Goal: Contribute content: Add original content to the website for others to see

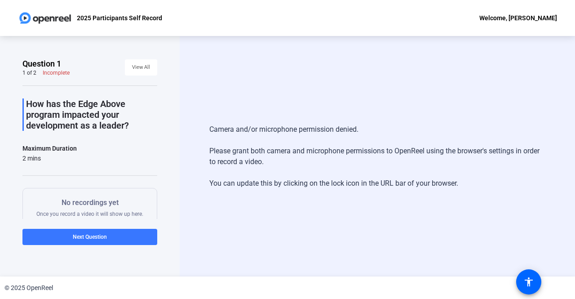
click at [289, 187] on div "Camera and/or microphone permission denied. Please grant both camera and microp…" at bounding box center [377, 156] width 336 height 83
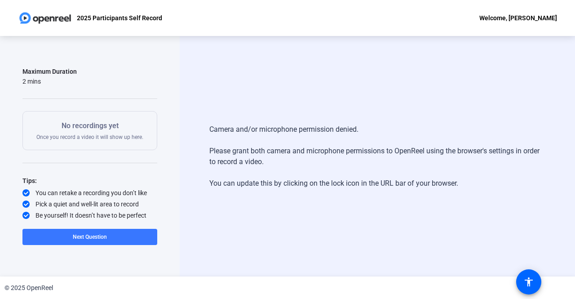
click at [113, 137] on div "No recordings yet Once you record a video it will show up here." at bounding box center [89, 130] width 107 height 20
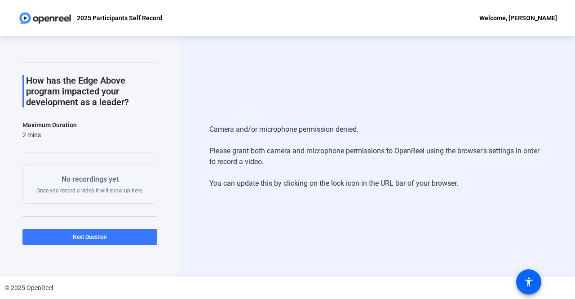
scroll to position [0, 0]
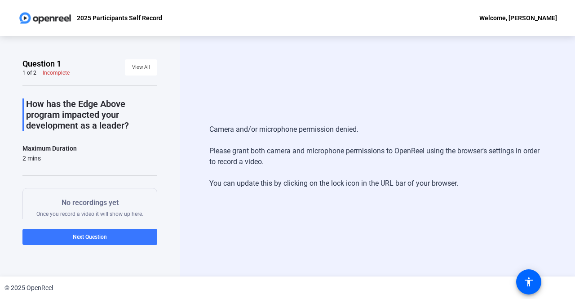
click at [106, 117] on p "How has the Edge Above program impacted your development as a leader?" at bounding box center [91, 114] width 131 height 32
click at [44, 148] on div "Maximum Duration" at bounding box center [49, 148] width 54 height 11
click at [245, 115] on div "Camera and/or microphone permission denied. Please grant both camera and microp…" at bounding box center [378, 156] width 396 height 240
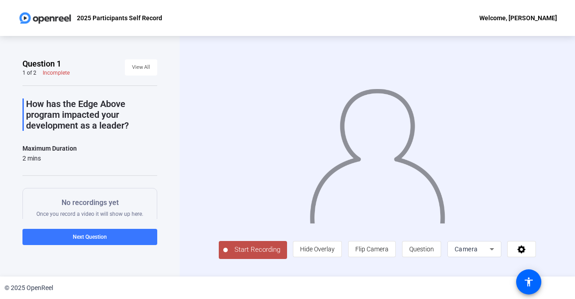
click at [244, 252] on span "Start Recording" at bounding box center [257, 250] width 59 height 10
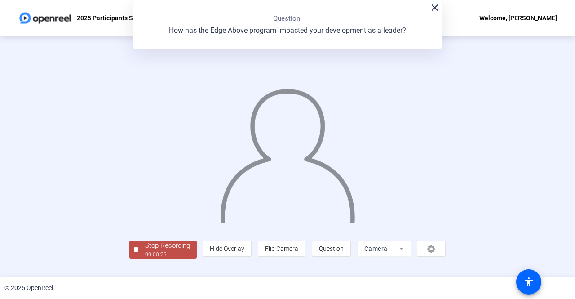
click at [169, 249] on div "Stop Recording" at bounding box center [167, 245] width 45 height 10
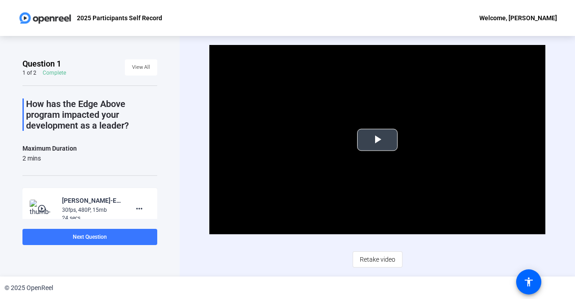
click at [378, 140] on span "Video Player" at bounding box center [378, 140] width 0 height 0
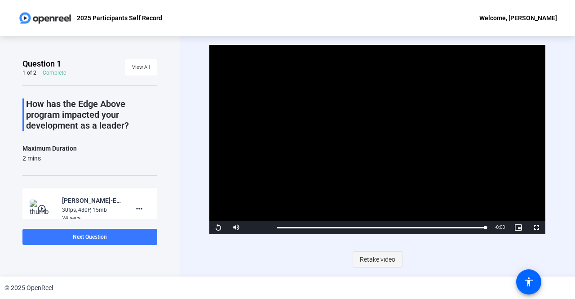
click at [379, 261] on span "Retake video" at bounding box center [378, 259] width 36 height 17
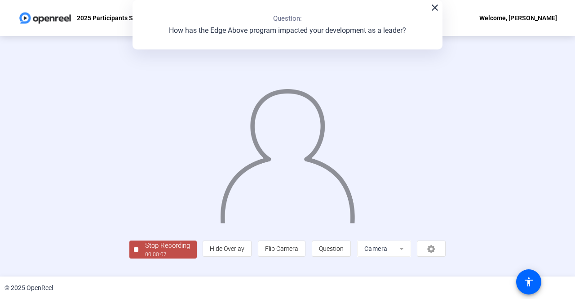
click at [316, 178] on img at bounding box center [287, 151] width 137 height 142
click at [145, 251] on div "Stop Recording" at bounding box center [167, 245] width 45 height 10
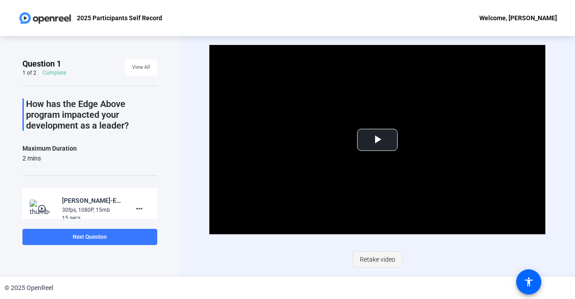
click at [378, 263] on span "Retake video" at bounding box center [378, 259] width 36 height 17
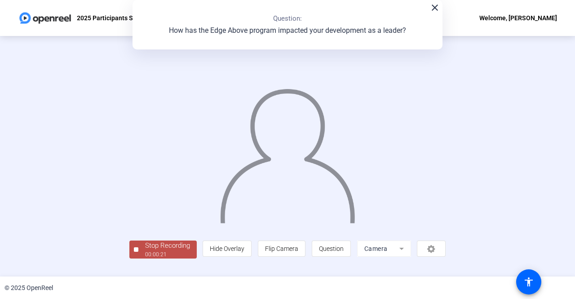
scroll to position [37, 0]
click at [145, 258] on div "00:00:23" at bounding box center [167, 254] width 45 height 8
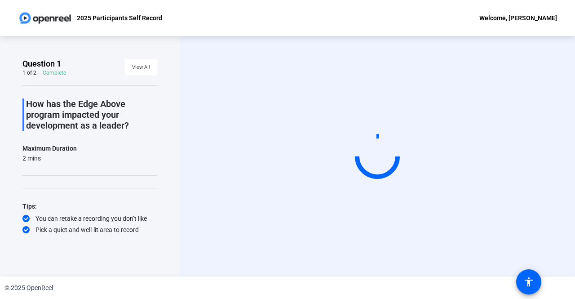
scroll to position [0, 0]
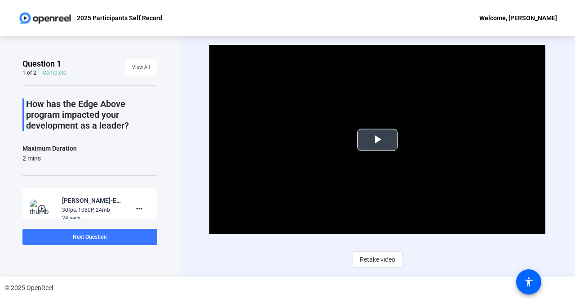
click at [378, 140] on span "Video Player" at bounding box center [378, 140] width 0 height 0
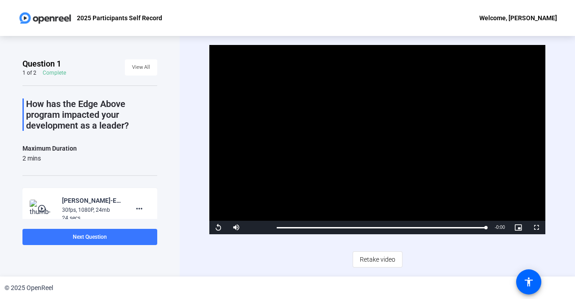
click at [561, 190] on div "Video Player is loading. Play Video Replay Mute Current Time 0:24 / Duration 0:…" at bounding box center [378, 156] width 396 height 240
click at [115, 239] on span at bounding box center [89, 237] width 135 height 22
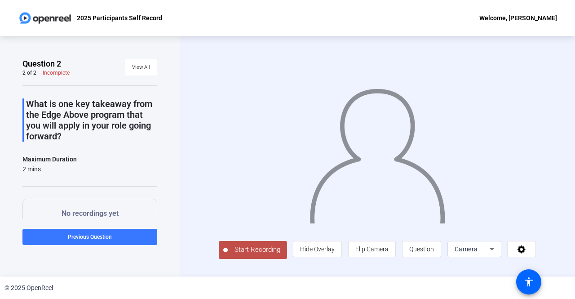
click at [228, 255] on span "Start Recording" at bounding box center [257, 250] width 59 height 10
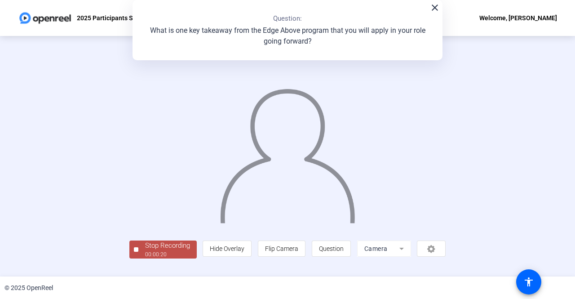
click at [432, 8] on mat-icon "close" at bounding box center [435, 7] width 11 height 11
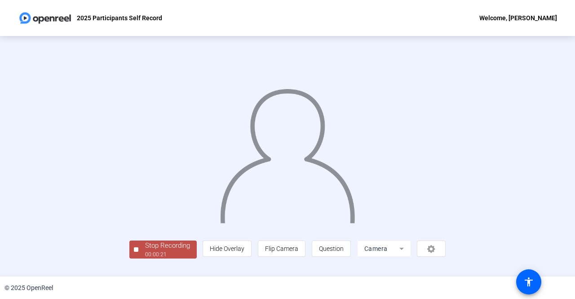
scroll to position [37, 0]
click at [145, 251] on div "Stop Recording" at bounding box center [167, 245] width 45 height 10
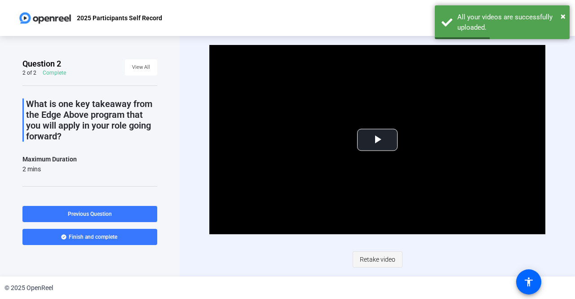
click at [367, 257] on span "Retake video" at bounding box center [378, 259] width 36 height 17
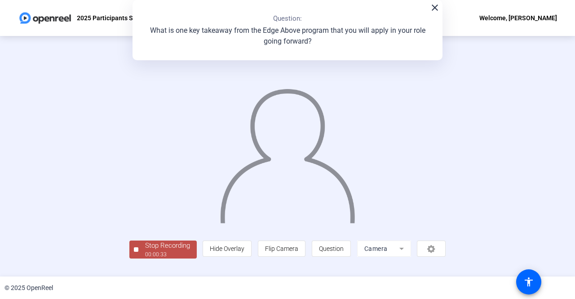
scroll to position [37, 0]
click at [145, 251] on div "Stop Recording" at bounding box center [167, 245] width 45 height 10
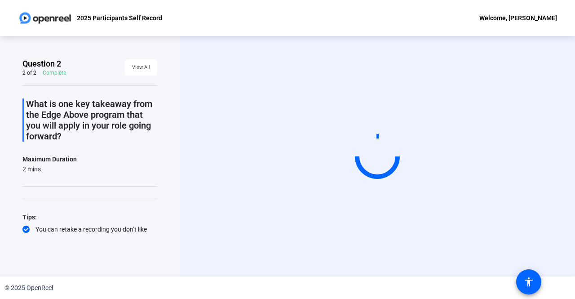
scroll to position [0, 0]
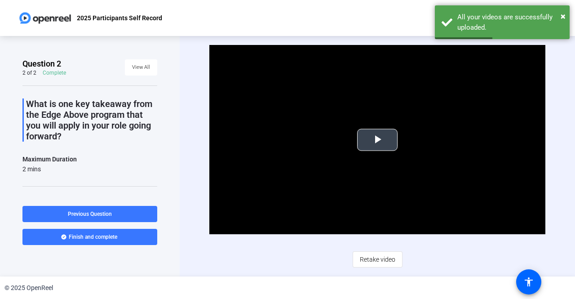
click at [378, 140] on span "Video Player" at bounding box center [378, 140] width 0 height 0
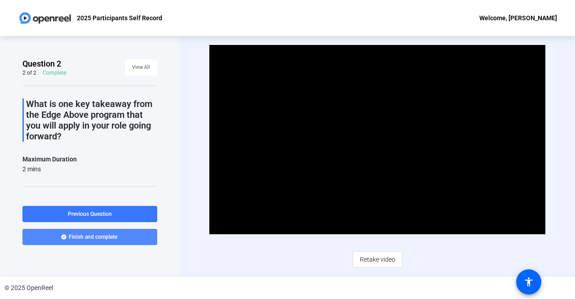
click at [112, 236] on span "Finish and complete" at bounding box center [93, 236] width 49 height 7
